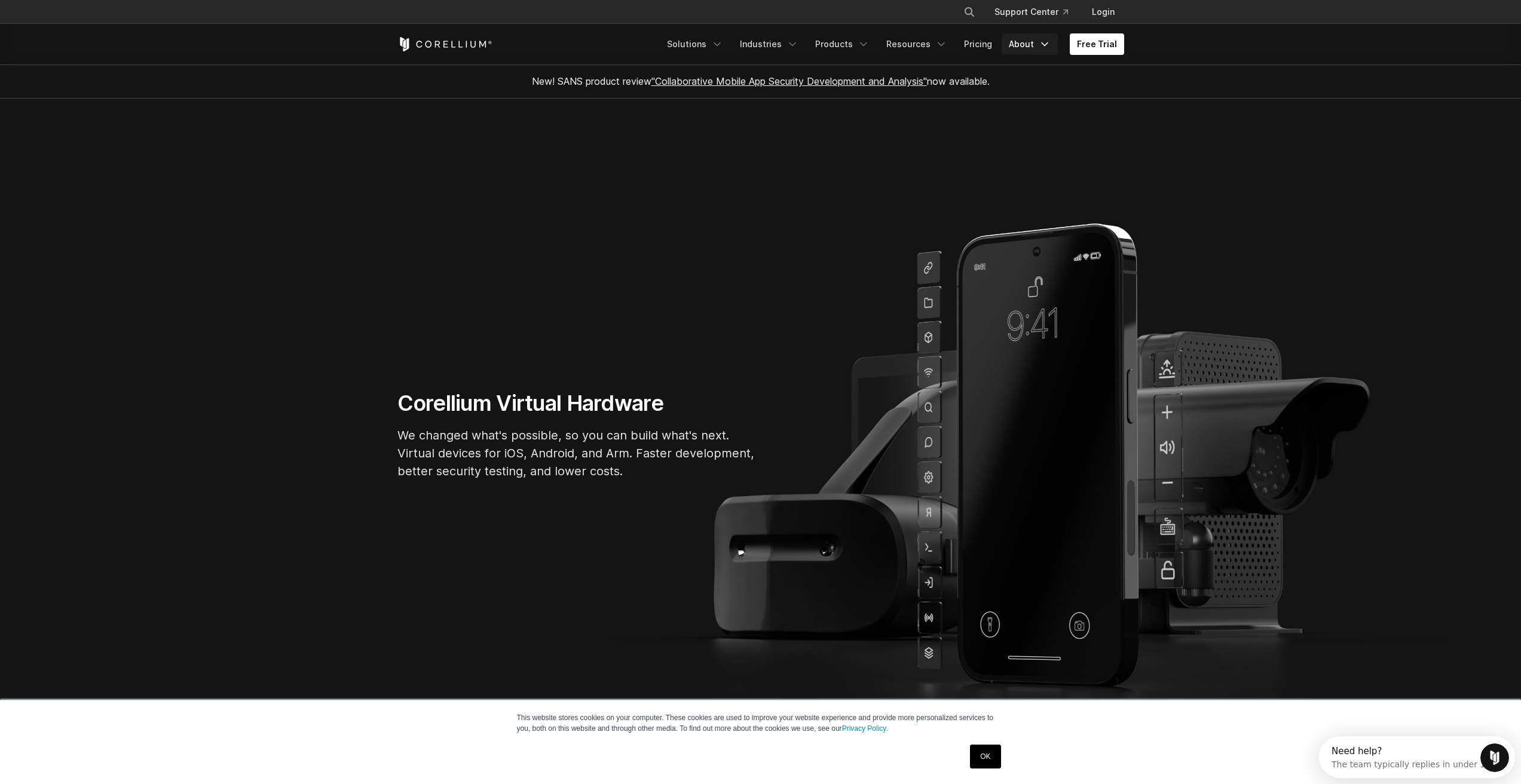
click at [1027, 44] on link "About" at bounding box center [1030, 44] width 56 height 21
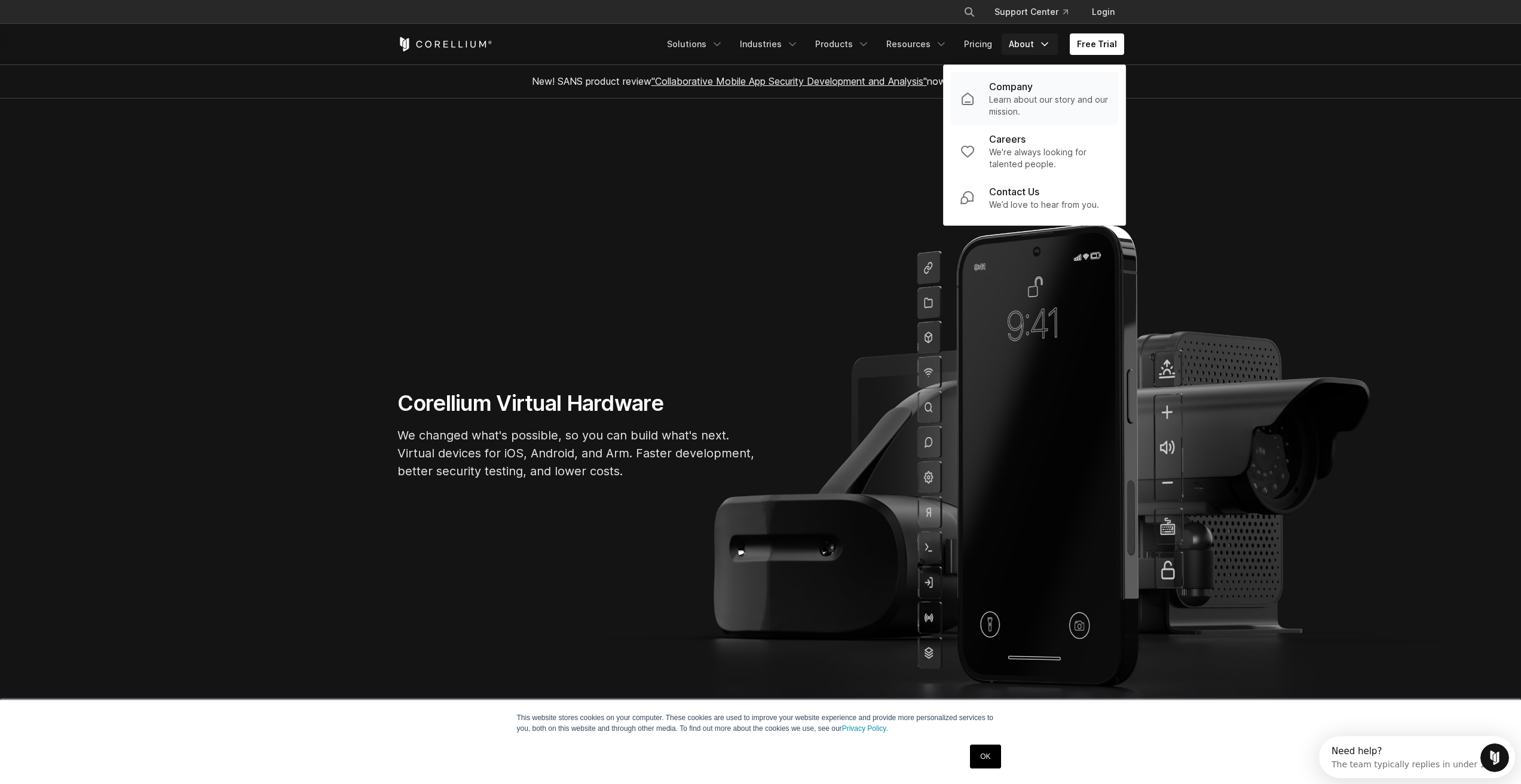
click at [1050, 101] on p "Learn about our story and our mission." at bounding box center [1049, 105] width 120 height 24
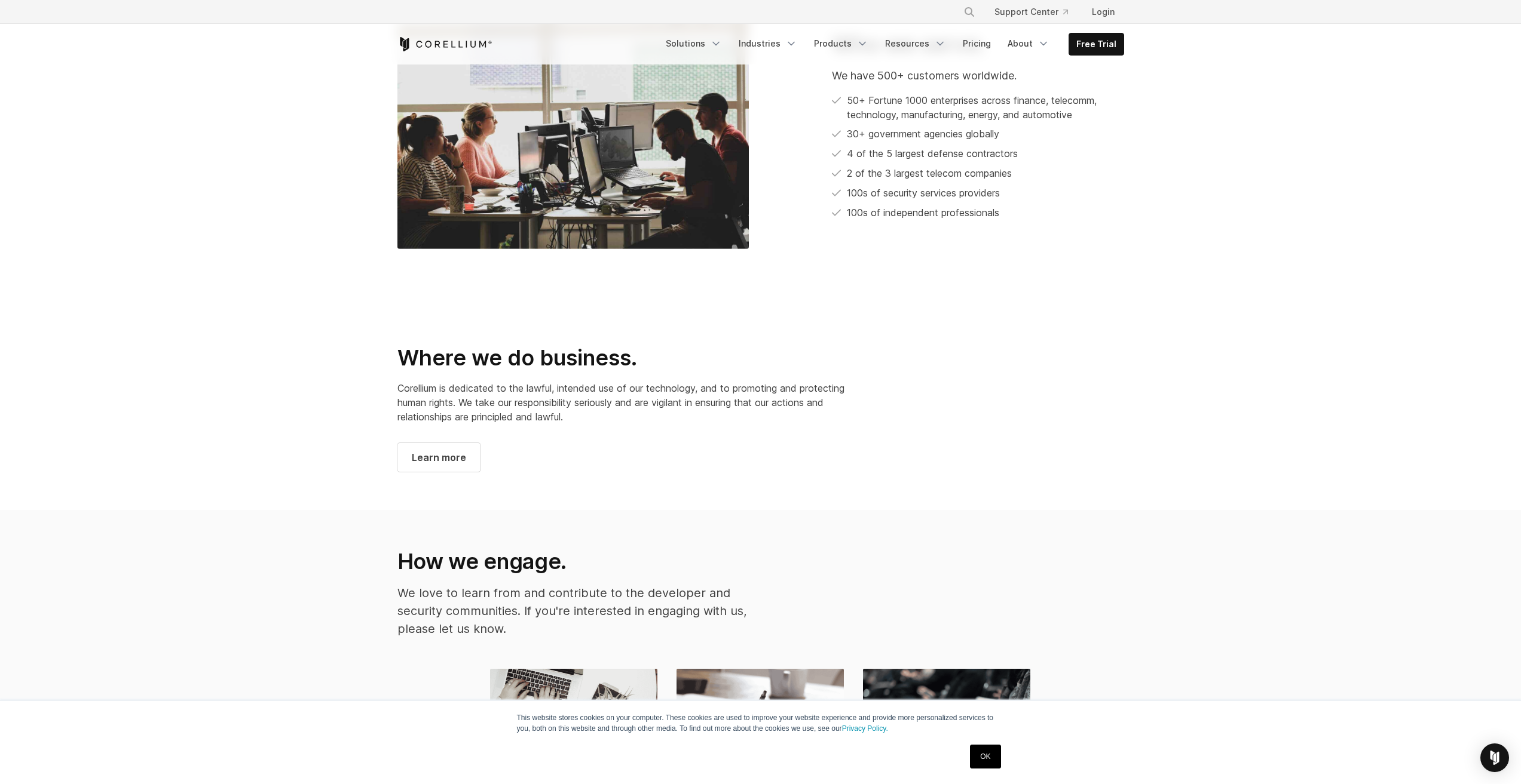
scroll to position [708, 0]
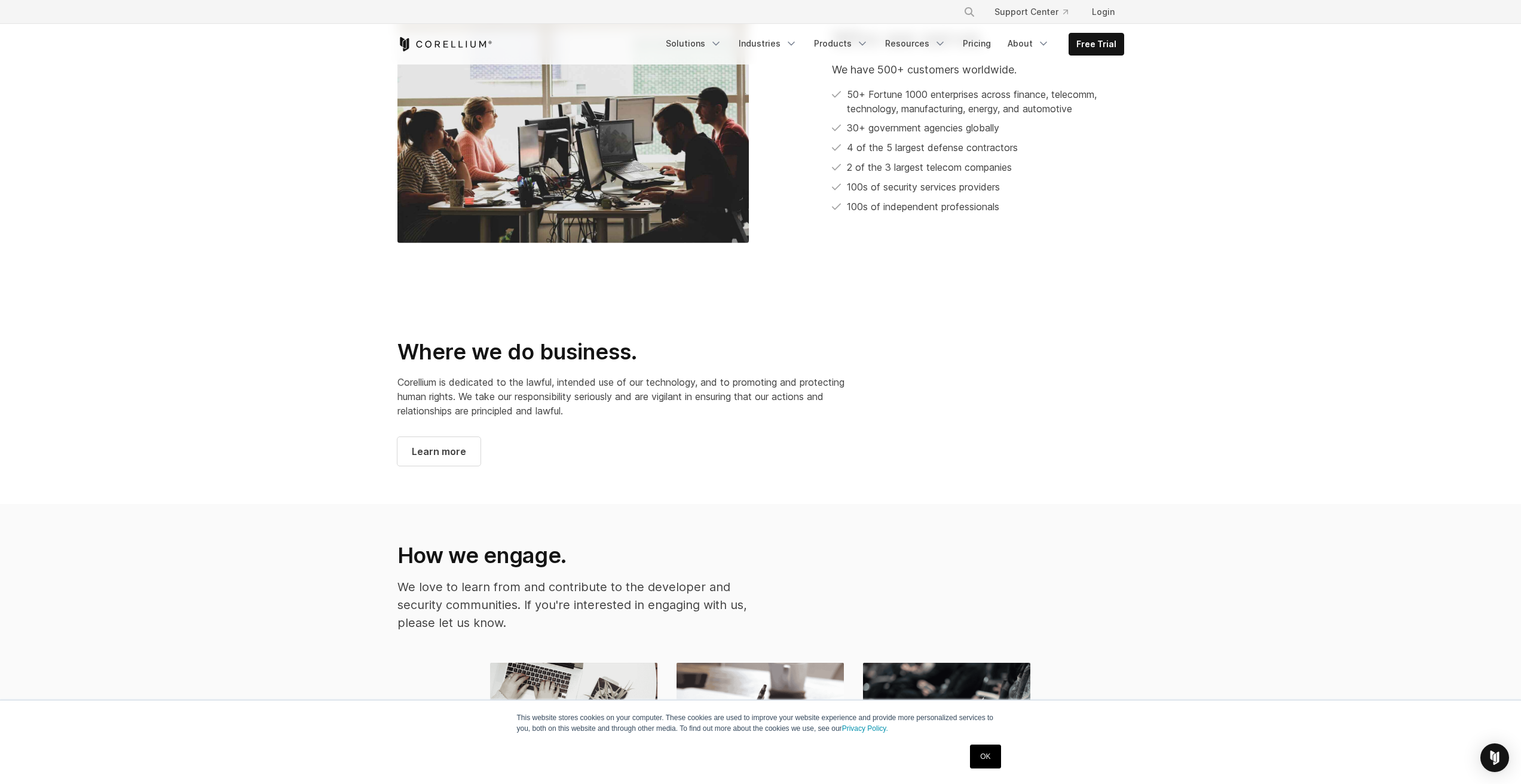
click at [275, 404] on section "Where we do business. Corellium is dedicated to the lawful, intended use of our…" at bounding box center [760, 393] width 1521 height 223
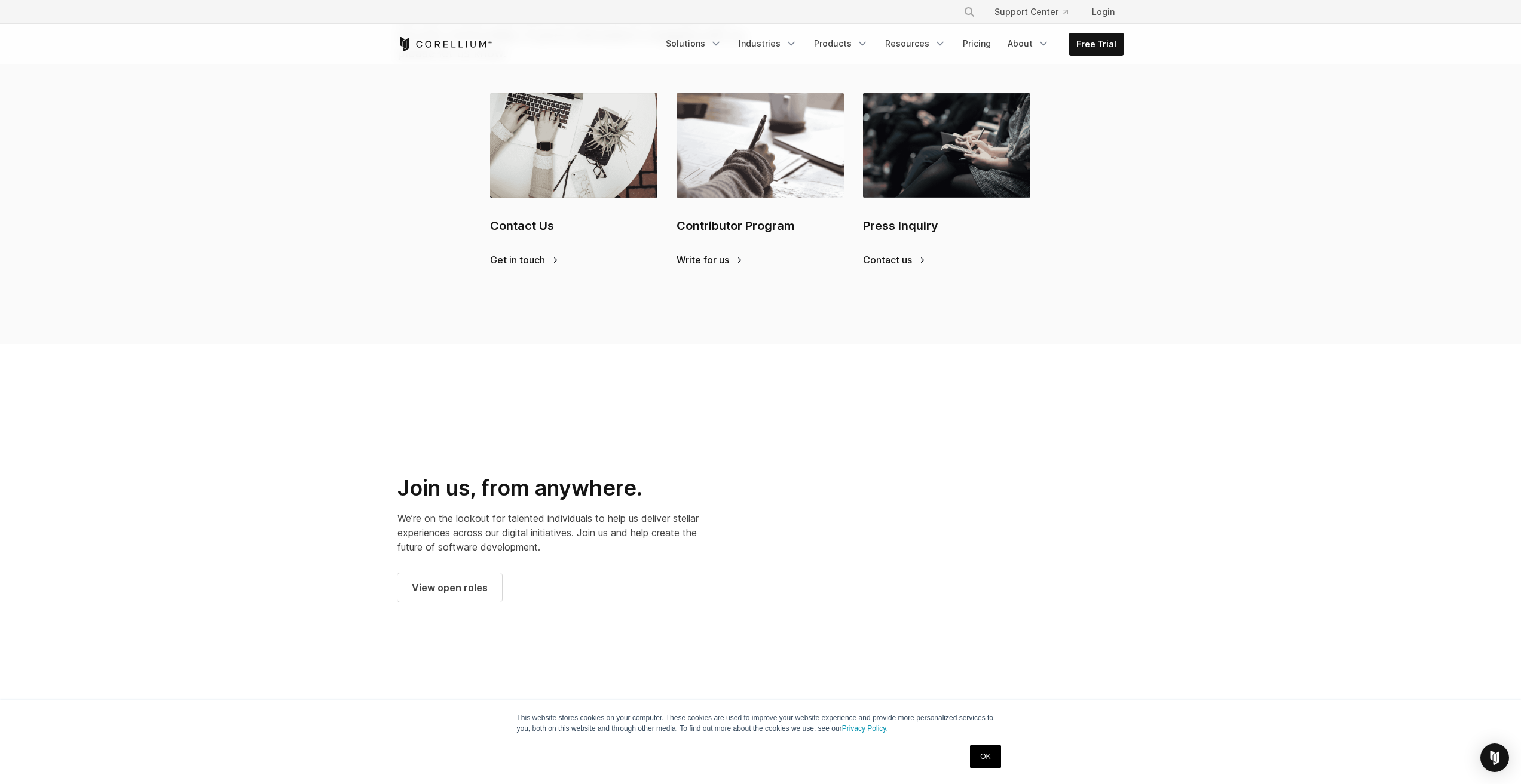
scroll to position [1544, 0]
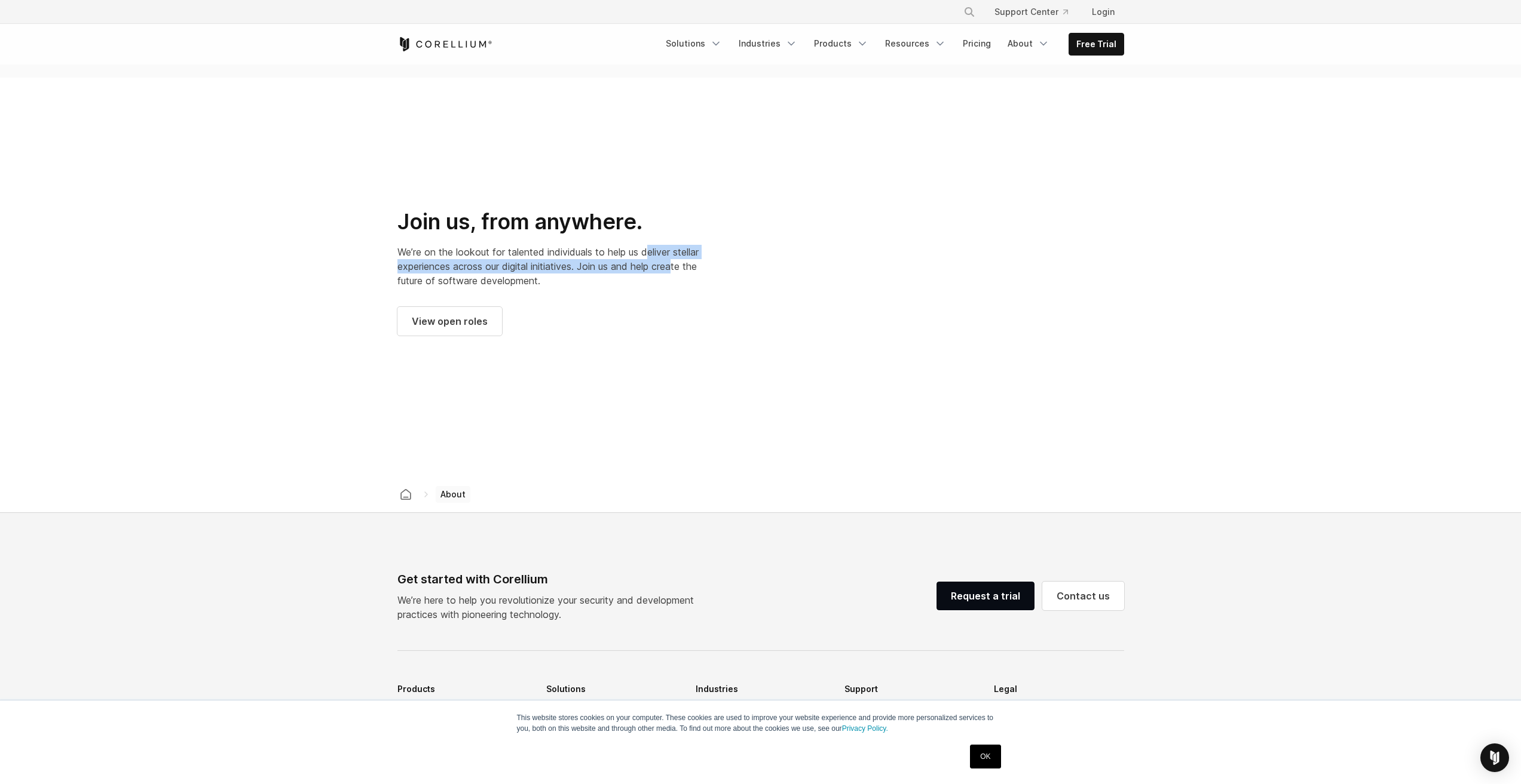
drag, startPoint x: 667, startPoint y: 247, endPoint x: 679, endPoint y: 266, distance: 22.5
click at [679, 266] on p "We’re on the lookout for talented individuals to help us deliver stellar experi…" at bounding box center [550, 266] width 306 height 43
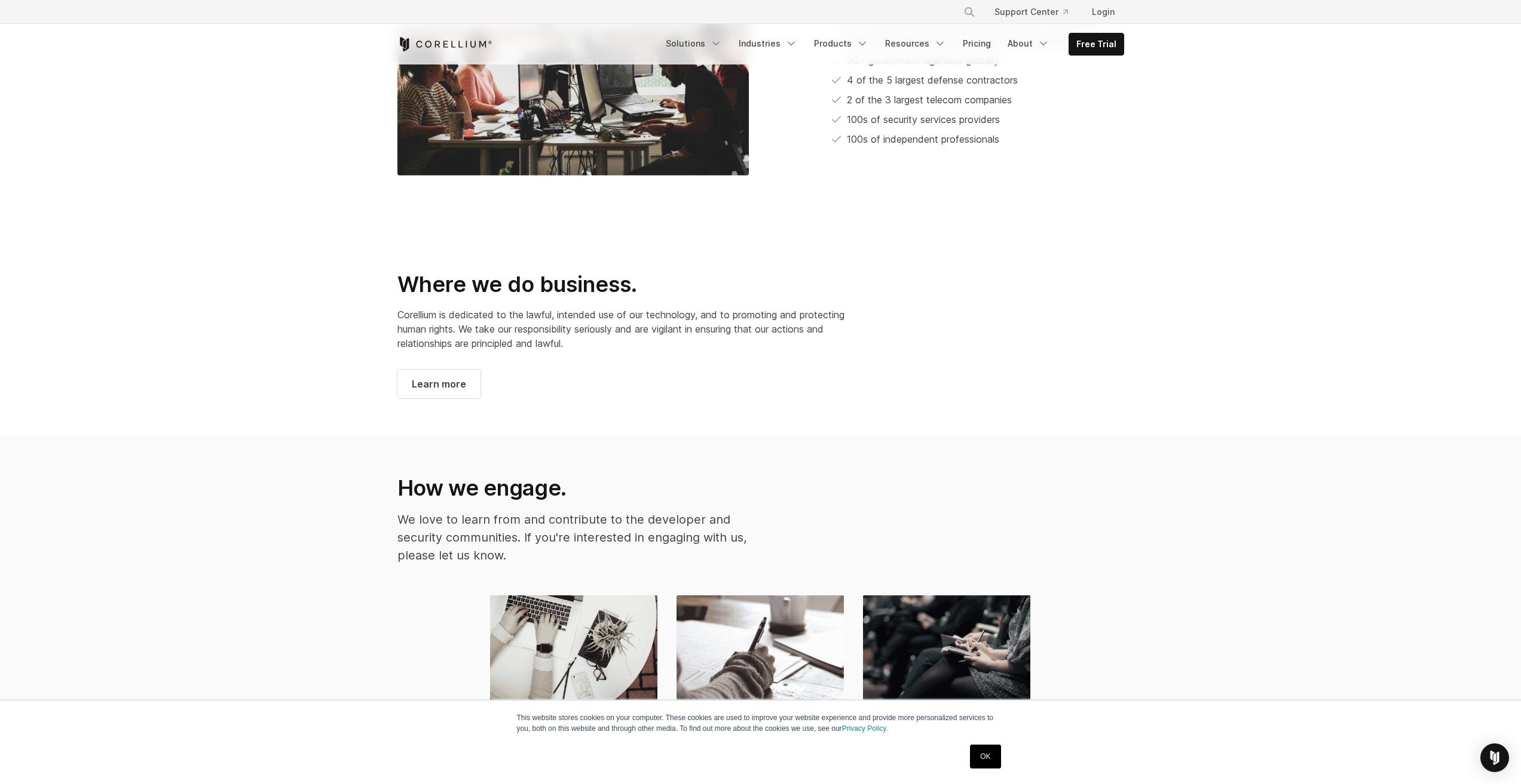
scroll to position [773, 0]
